Goal: Task Accomplishment & Management: Manage account settings

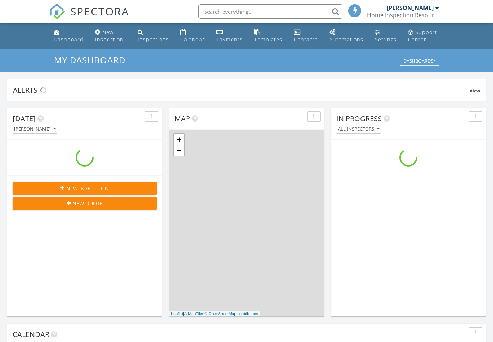
scroll to position [667, 504]
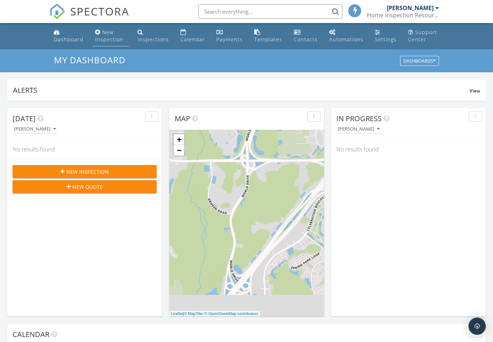
click at [107, 33] on div "New Inspection" at bounding box center [109, 36] width 28 height 14
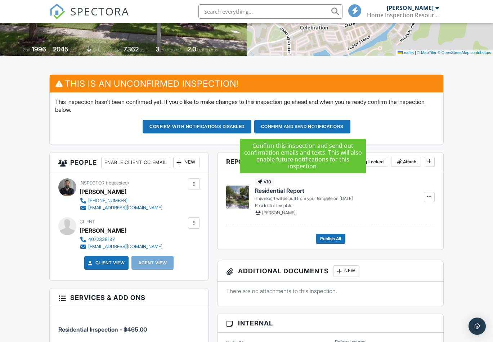
click at [304, 124] on button "Confirm and send notifications" at bounding box center [302, 127] width 96 height 14
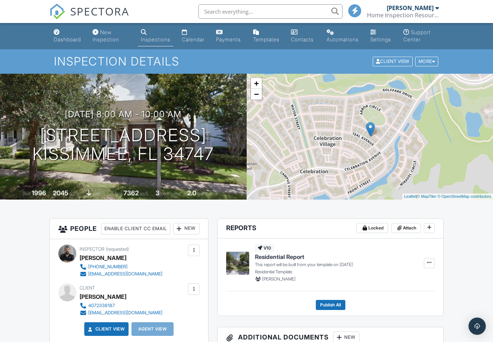
click at [427, 60] on div "More" at bounding box center [426, 62] width 23 height 10
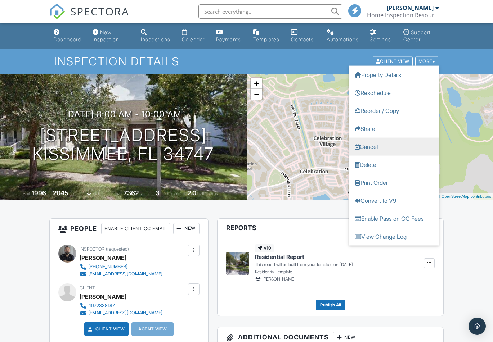
click at [393, 142] on link "Cancel" at bounding box center [394, 147] width 90 height 18
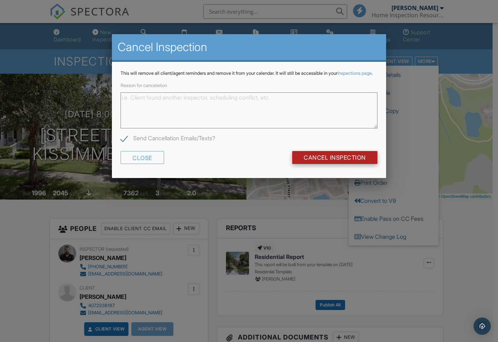
click at [315, 159] on input "Cancel Inspection" at bounding box center [334, 157] width 85 height 13
